Goal: Use online tool/utility: Utilize a website feature to perform a specific function

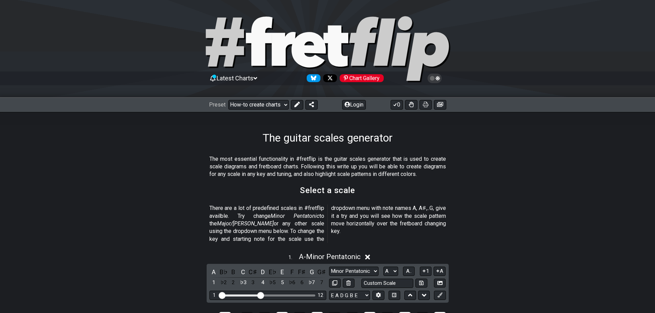
scroll to position [206, 0]
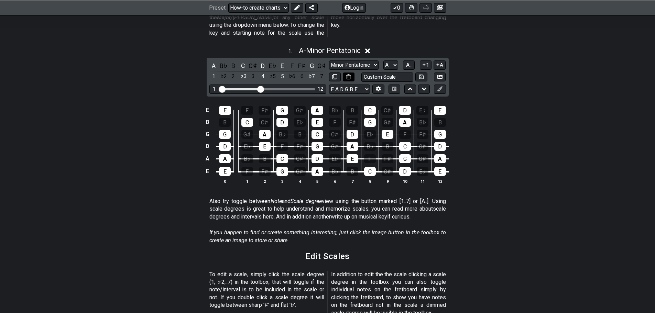
click at [351, 73] on button at bounding box center [349, 77] width 12 height 9
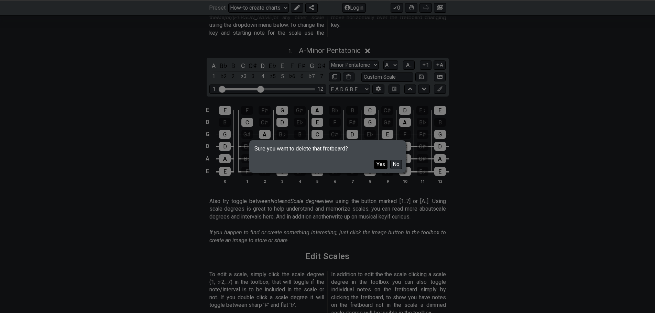
click at [383, 163] on button "Yes" at bounding box center [380, 164] width 13 height 9
select select "Root"
select select "Minor Blues"
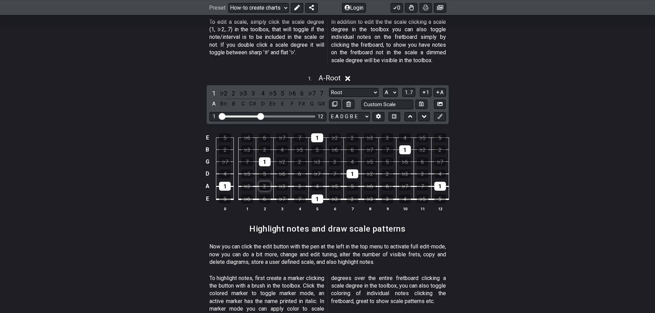
scroll to position [309, 0]
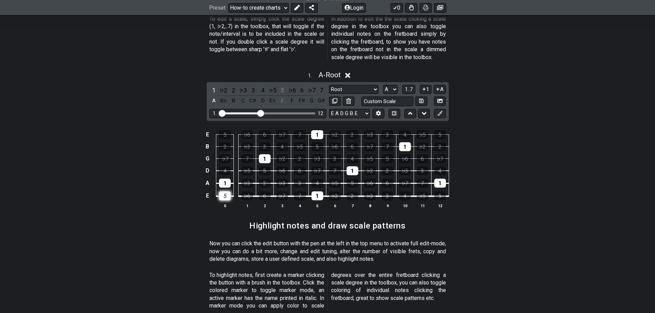
click at [229, 191] on div "5" at bounding box center [225, 195] width 12 height 9
click at [227, 167] on div "4" at bounding box center [225, 170] width 12 height 9
click at [269, 154] on div "1" at bounding box center [265, 158] width 12 height 9
click at [317, 130] on div "1" at bounding box center [317, 134] width 12 height 9
click at [320, 191] on div "1" at bounding box center [317, 195] width 12 height 9
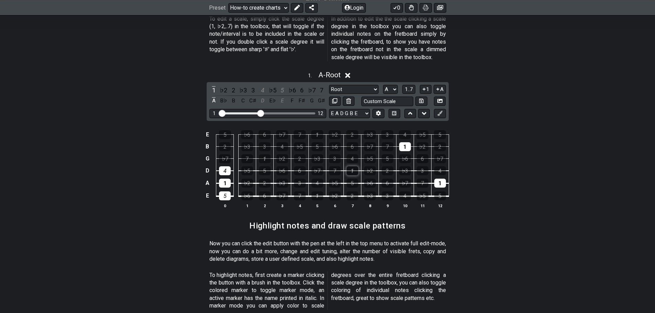
click at [354, 166] on div "1" at bounding box center [352, 170] width 12 height 9
click at [405, 142] on div "1" at bounding box center [405, 146] width 12 height 9
click at [438, 179] on div "1" at bounding box center [440, 183] width 12 height 9
click at [389, 85] on select "A♭ A A♯ B♭ B C C♯ D♭ D D♯ E♭ E F F♯ G♭ G G♯" at bounding box center [390, 89] width 15 height 9
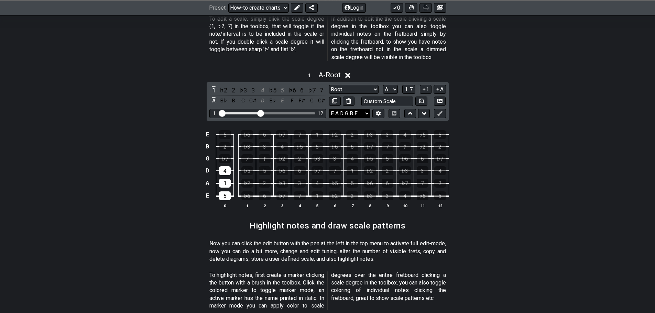
click at [365, 109] on select "E A D G B E E A D G B E E A D G B E B E A D F♯ B A D G C E A D A D G B E E♭ A♭ …" at bounding box center [349, 113] width 41 height 9
select select "D A D G B E"
click at [329, 109] on select "E A D G B E E A D G B E E A D G B E B E A D F♯ B A D G C E A D A D G B E E♭ A♭ …" at bounding box center [349, 113] width 41 height 9
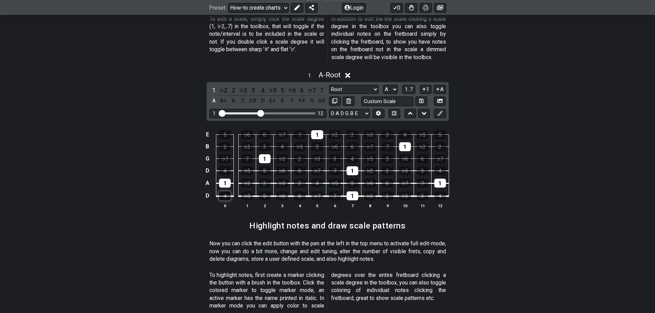
click at [227, 191] on div "4" at bounding box center [225, 195] width 12 height 9
click at [228, 166] on div "4" at bounding box center [225, 170] width 12 height 9
click at [209, 189] on td "D" at bounding box center [207, 195] width 8 height 13
click at [208, 179] on td "A" at bounding box center [207, 183] width 8 height 13
click at [207, 165] on td "D" at bounding box center [207, 171] width 8 height 12
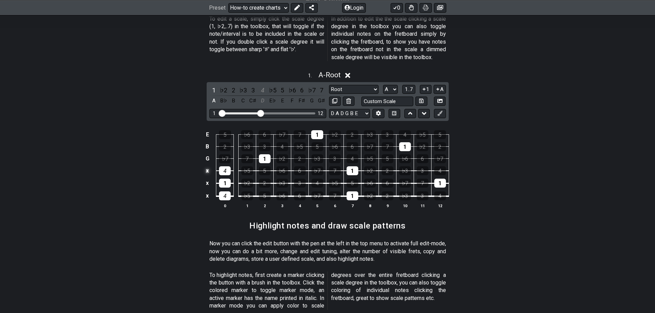
click at [206, 165] on td "x" at bounding box center [207, 171] width 8 height 12
click at [205, 153] on td "G" at bounding box center [207, 159] width 8 height 12
click at [209, 141] on td "B" at bounding box center [207, 147] width 8 height 12
click at [207, 129] on td "E" at bounding box center [207, 135] width 8 height 12
click at [269, 154] on div "1" at bounding box center [265, 158] width 12 height 9
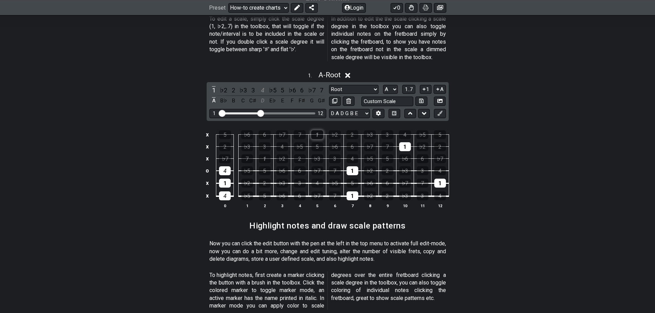
click at [318, 130] on div "1" at bounding box center [317, 134] width 12 height 9
click at [349, 166] on div "1" at bounding box center [352, 170] width 12 height 9
drag, startPoint x: 358, startPoint y: 199, endPoint x: 353, endPoint y: 185, distance: 15.2
click at [357, 202] on th "7" at bounding box center [352, 205] width 18 height 7
click at [353, 191] on div "1" at bounding box center [352, 195] width 12 height 9
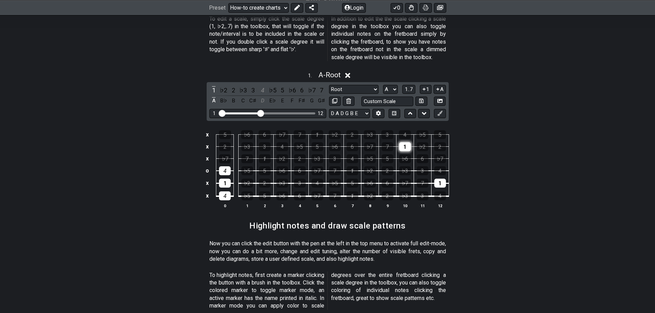
click at [409, 142] on div "1" at bounding box center [405, 146] width 12 height 9
click at [441, 179] on div "1" at bounding box center [440, 183] width 12 height 9
click at [321, 191] on div "♭7" at bounding box center [317, 195] width 12 height 9
click at [322, 179] on div "4" at bounding box center [317, 183] width 12 height 9
click at [322, 166] on div "♭7" at bounding box center [317, 170] width 12 height 9
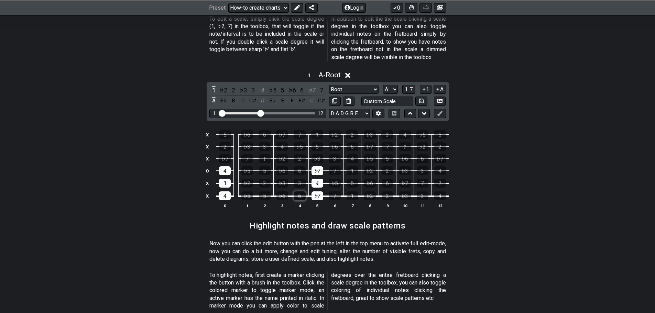
click at [301, 191] on div "6" at bounding box center [300, 195] width 12 height 9
click at [303, 179] on div "3" at bounding box center [300, 183] width 12 height 9
click at [304, 166] on div "6" at bounding box center [300, 170] width 12 height 9
click at [254, 158] on td "♭5" at bounding box center [247, 164] width 18 height 12
click at [263, 166] on div "5" at bounding box center [265, 170] width 12 height 9
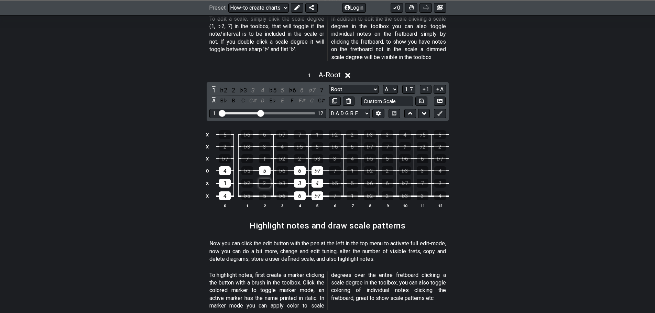
click at [263, 179] on div "2" at bounding box center [265, 183] width 12 height 9
click at [263, 191] on div "5" at bounding box center [265, 195] width 12 height 9
drag, startPoint x: 262, startPoint y: 104, endPoint x: 291, endPoint y: 110, distance: 30.1
click at [291, 113] on input "Visible fret range" at bounding box center [268, 113] width 98 height 0
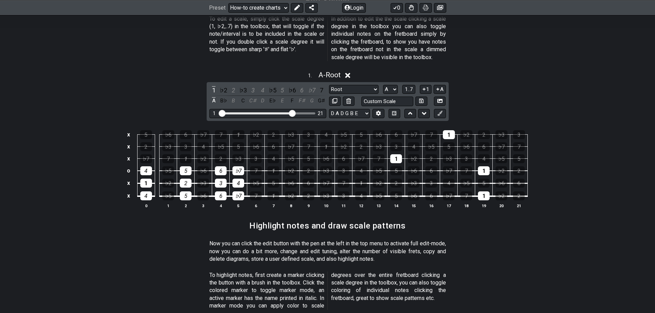
drag, startPoint x: 291, startPoint y: 109, endPoint x: 284, endPoint y: 109, distance: 6.9
click at [284, 109] on div "1 21" at bounding box center [267, 113] width 117 height 9
drag, startPoint x: 290, startPoint y: 105, endPoint x: 268, endPoint y: 106, distance: 21.7
click at [268, 113] on input "Visible fret range" at bounding box center [268, 113] width 98 height 0
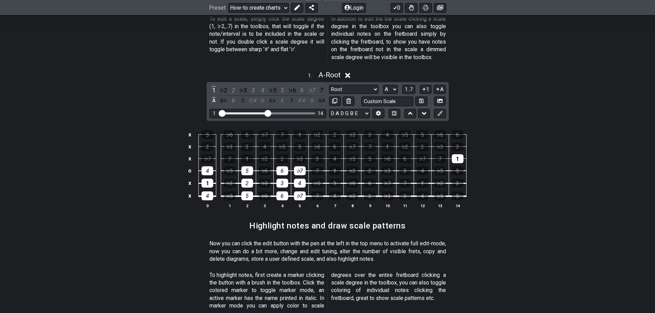
drag, startPoint x: 268, startPoint y: 106, endPoint x: 297, endPoint y: 103, distance: 29.3
click at [268, 113] on input "Visible fret range" at bounding box center [268, 113] width 98 height 0
click at [361, 70] on div "1 . A - Root" at bounding box center [327, 73] width 655 height 13
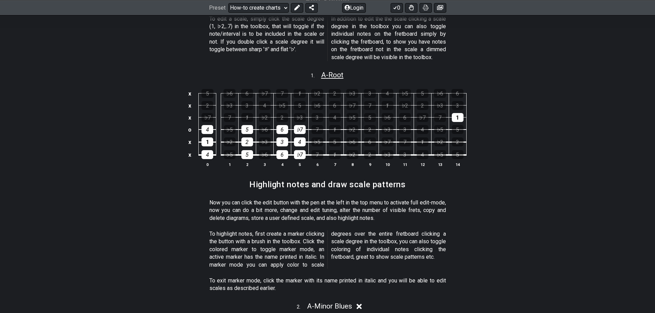
click at [338, 71] on span "A - Root" at bounding box center [332, 75] width 22 height 8
select select "A"
select select "D A D G B E"
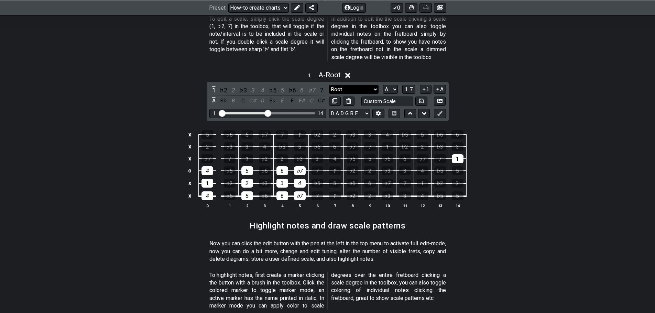
click at [345, 85] on select "Root Root Minor Pentatonic Major Pentatonic Minor Blues Major Blues Major / [PE…" at bounding box center [353, 89] width 49 height 9
click at [350, 85] on select "Root Root Minor Pentatonic Major Pentatonic Minor Blues Major Blues Major / [PE…" at bounding box center [353, 89] width 49 height 9
click at [393, 85] on select "A♭ A A♯ B♭ B C C♯ D♭ D D♯ E♭ E F F♯ G♭ G G♯" at bounding box center [390, 89] width 15 height 9
select select "D"
click at [383, 85] on select "A♭ A A♯ B♭ B C C♯ D♭ D D♯ E♭ E F F♯ G♭ G G♯" at bounding box center [390, 89] width 15 height 9
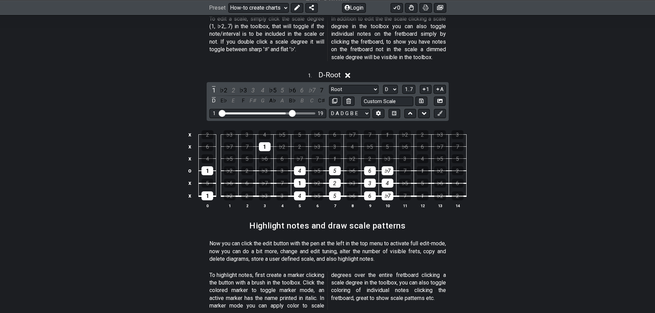
drag, startPoint x: 269, startPoint y: 104, endPoint x: 291, endPoint y: 104, distance: 21.7
click at [291, 113] on input "Visible fret range" at bounding box center [268, 113] width 98 height 0
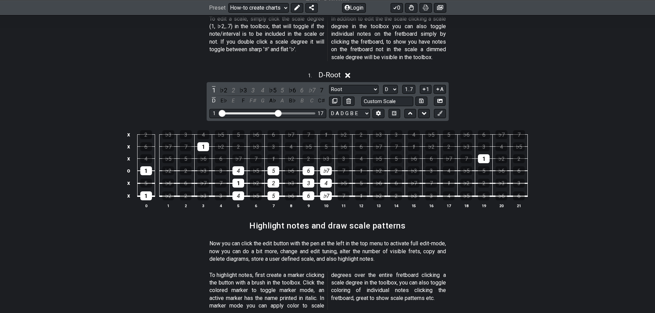
drag, startPoint x: 289, startPoint y: 105, endPoint x: 278, endPoint y: 106, distance: 11.4
click at [278, 113] on input "Visible fret range" at bounding box center [268, 113] width 98 height 0
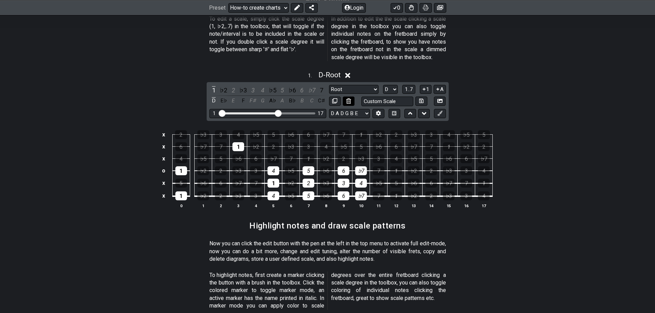
click at [349, 98] on icon at bounding box center [348, 100] width 4 height 5
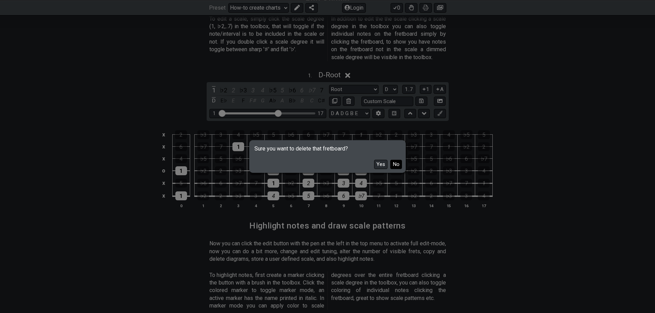
click at [393, 165] on button "No" at bounding box center [396, 164] width 12 height 9
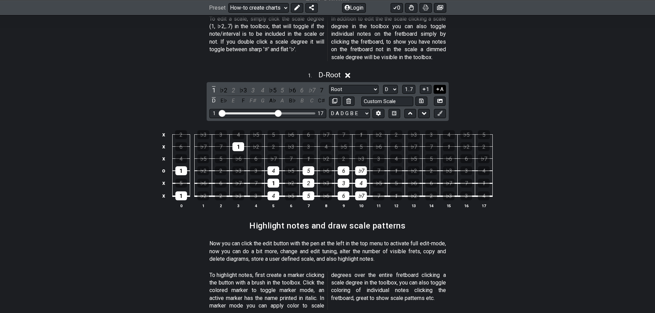
click at [439, 85] on button "A" at bounding box center [439, 89] width 12 height 9
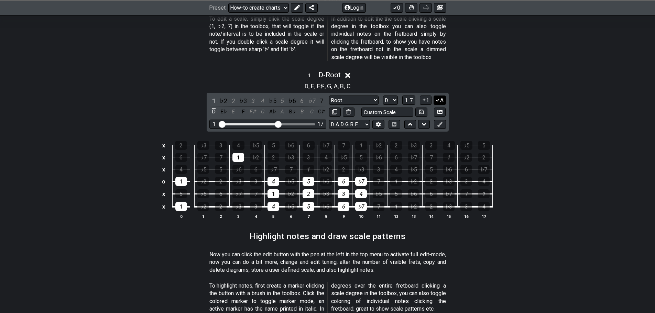
click at [441, 96] on button "A" at bounding box center [439, 100] width 12 height 9
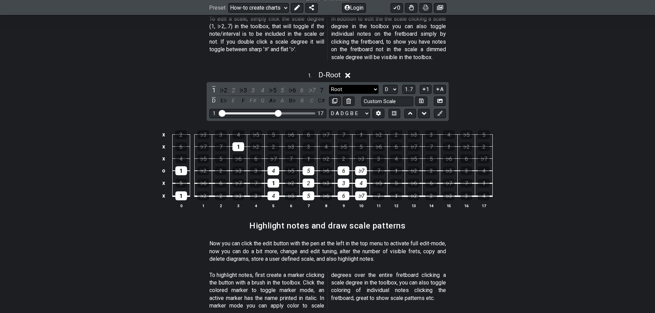
click at [344, 85] on select "Root Root Minor Pentatonic Major Pentatonic Minor Blues Major Blues Major / [PE…" at bounding box center [353, 89] width 49 height 9
click at [329, 85] on select "Root Root Minor Pentatonic Major Pentatonic Minor Blues Major Blues Major / [PE…" at bounding box center [353, 89] width 49 height 9
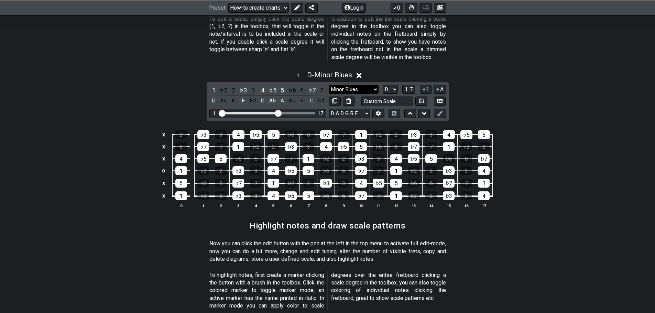
click at [354, 85] on select "Root Root Minor Pentatonic Major Pentatonic Minor Blues Major Blues Major / [PE…" at bounding box center [353, 89] width 49 height 9
click at [346, 85] on select "Root Root Minor Pentatonic Major Pentatonic Minor Blues Major Blues Major / [PE…" at bounding box center [353, 89] width 49 height 9
click at [354, 85] on select "Root Root Minor Pentatonic Major Pentatonic Minor Blues Major Blues Major / [PE…" at bounding box center [353, 89] width 49 height 9
click at [329, 85] on select "Root Root Minor Pentatonic Major Pentatonic Minor Blues Major Blues Major / [PE…" at bounding box center [353, 89] width 49 height 9
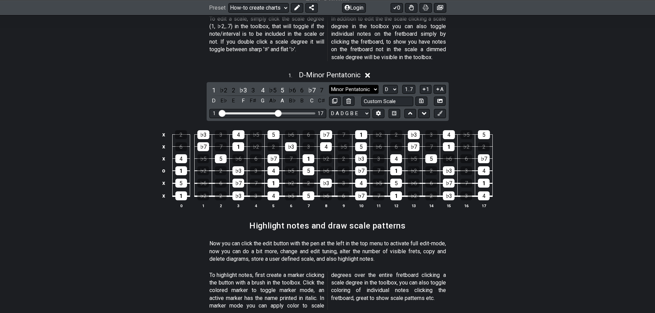
click at [357, 85] on select "Root Root Minor Pentatonic Major Pentatonic Minor Blues Major Blues Major / [PE…" at bounding box center [353, 89] width 49 height 9
click at [329, 85] on select "Root Root Minor Pentatonic Major Pentatonic Minor Blues Major Blues Major / [PE…" at bounding box center [353, 89] width 49 height 9
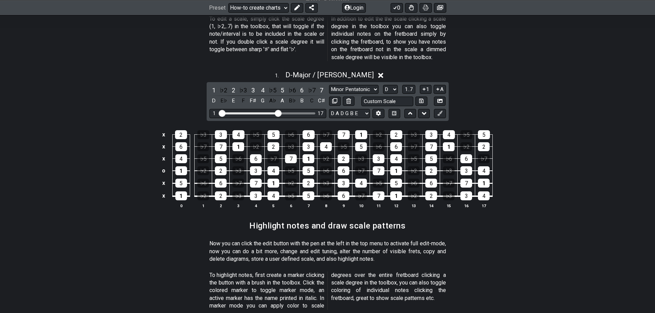
click at [339, 82] on div "1 ♭2 2 ♭3 3 4 ♭5 5 ♭6 6 ♭7 7 D E♭ E F F♯ G A♭ A B♭ B C C♯ Root Root Minor Penta…" at bounding box center [328, 101] width 242 height 39
click at [340, 85] on select "Root Root Minor Pentatonic Major Pentatonic Minor Blues Major Blues Major / [PE…" at bounding box center [353, 89] width 49 height 9
click at [329, 85] on select "Root Root Minor Pentatonic Major Pentatonic Minor Blues Major Blues Major / [PE…" at bounding box center [353, 89] width 49 height 9
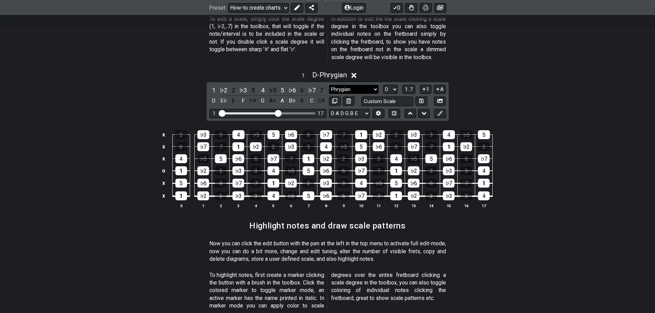
click at [347, 85] on select "Root Root Minor Pentatonic Major Pentatonic Minor Blues Major Blues Major / [PE…" at bounding box center [353, 89] width 49 height 9
click at [329, 85] on select "Root Root Minor Pentatonic Major Pentatonic Minor Blues Major Blues Major / [PE…" at bounding box center [353, 89] width 49 height 9
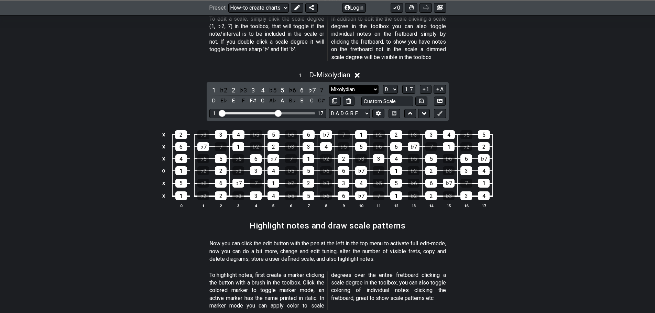
click at [346, 85] on select "Root Root Minor Pentatonic Major Pentatonic Minor Blues Major Blues Major / [PE…" at bounding box center [353, 89] width 49 height 9
click at [329, 85] on select "Root Root Minor Pentatonic Major Pentatonic Minor Blues Major Blues Major / [PE…" at bounding box center [353, 89] width 49 height 9
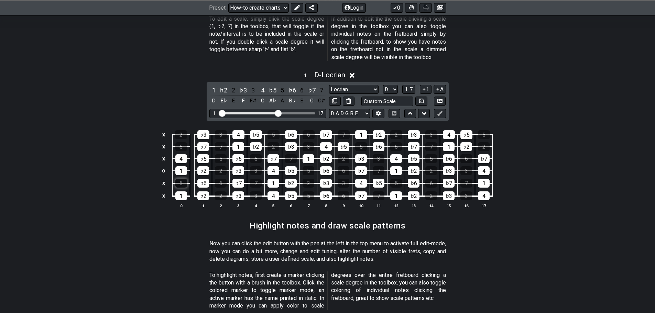
click at [180, 179] on div "5" at bounding box center [181, 183] width 12 height 9
click at [337, 85] on select "Root Root Minor Pentatonic Major Pentatonic Minor Blues Major Blues Major / [PE…" at bounding box center [353, 89] width 49 height 9
click at [329, 85] on select "Root Root Minor Pentatonic Major Pentatonic Minor Blues Major Blues Major / [PE…" at bounding box center [353, 89] width 49 height 9
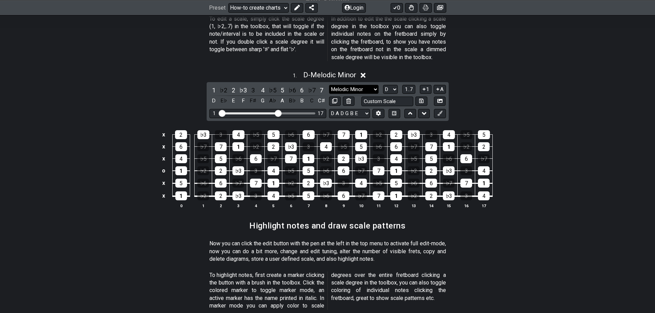
click at [337, 85] on select "Root Root Minor Pentatonic Major Pentatonic Minor Blues Major Blues Major / [PE…" at bounding box center [353, 89] width 49 height 9
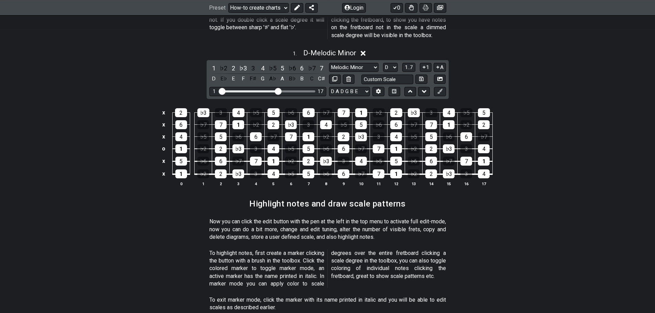
scroll to position [344, 0]
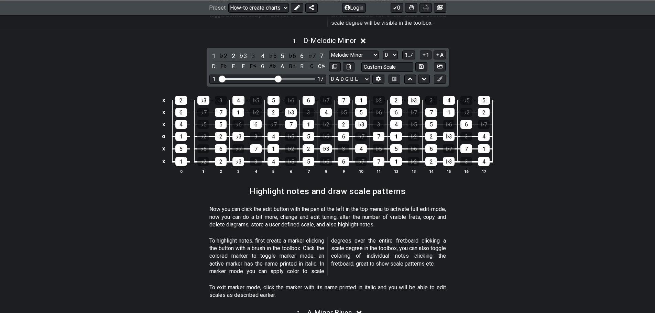
click at [361, 48] on div "1 ♭2 2 ♭3 3 4 ♭5 5 ♭6 6 ♭7 7 D E♭ E F F♯ G A♭ A B♭ B C C♯ Root Root Minor Penta…" at bounding box center [328, 67] width 242 height 39
drag, startPoint x: 358, startPoint y: 43, endPoint x: 356, endPoint y: 51, distance: 8.4
click at [358, 51] on select "Root Root Minor Pentatonic Major Pentatonic Minor Blues Major Blues Major / [PE…" at bounding box center [353, 55] width 49 height 9
select select "Major"
click at [329, 51] on select "Root Root Minor Pentatonic Major Pentatonic Minor Blues Major Blues Major / [PE…" at bounding box center [353, 55] width 49 height 9
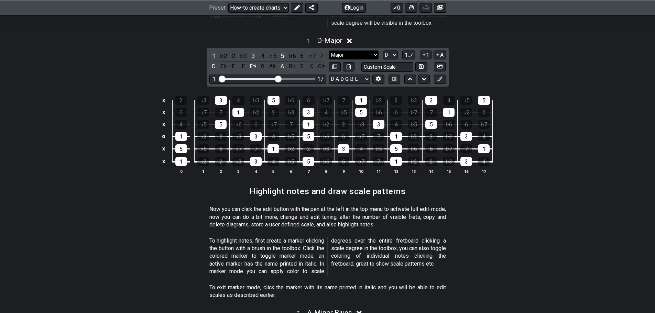
click at [335, 51] on select "Root Root Minor Pentatonic Major Pentatonic Minor Blues Major Blues Major / [PE…" at bounding box center [353, 55] width 49 height 9
drag, startPoint x: 219, startPoint y: 8, endPoint x: 228, endPoint y: 0, distance: 12.7
